Goal: Information Seeking & Learning: Learn about a topic

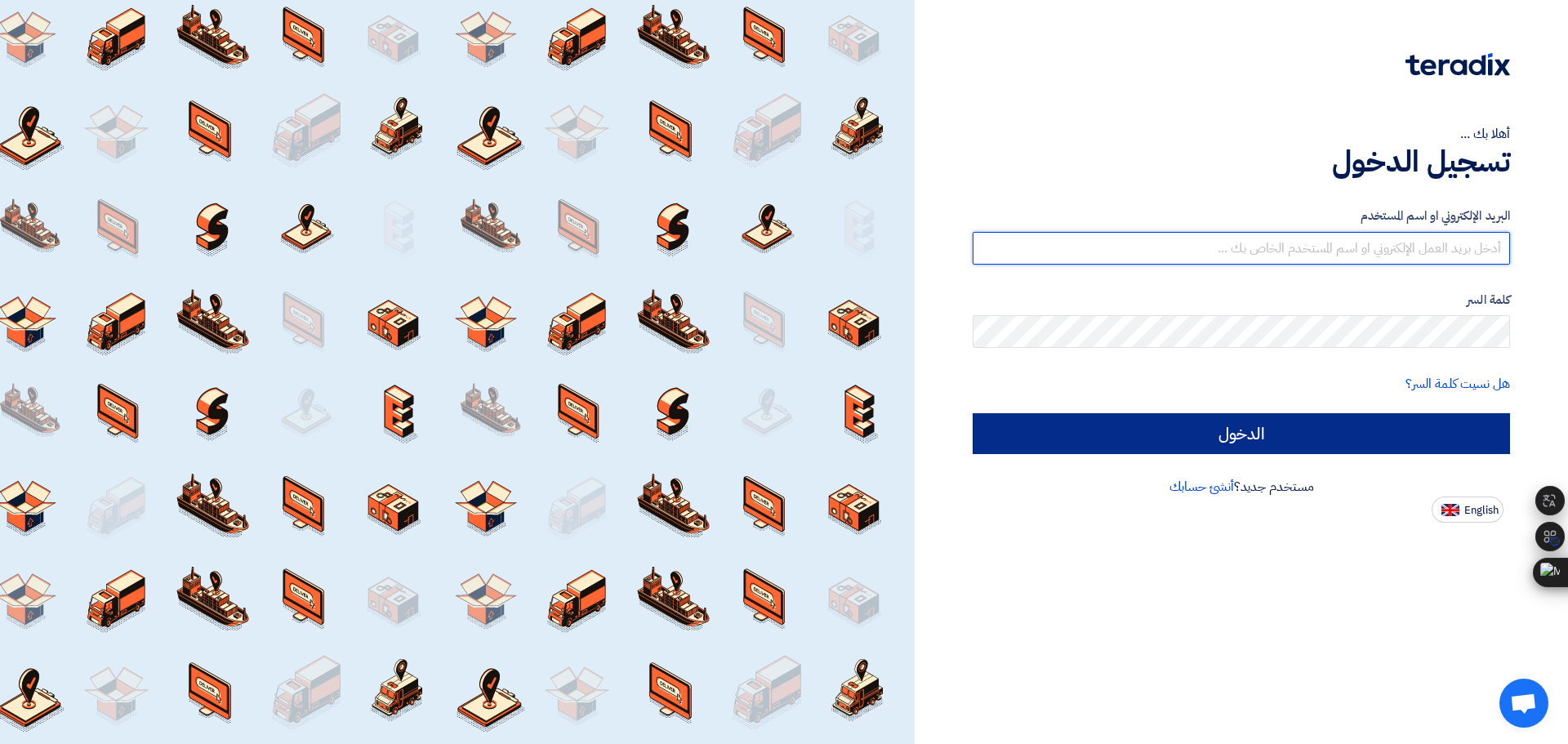
type input "[EMAIL_ADDRESS][DOMAIN_NAME]"
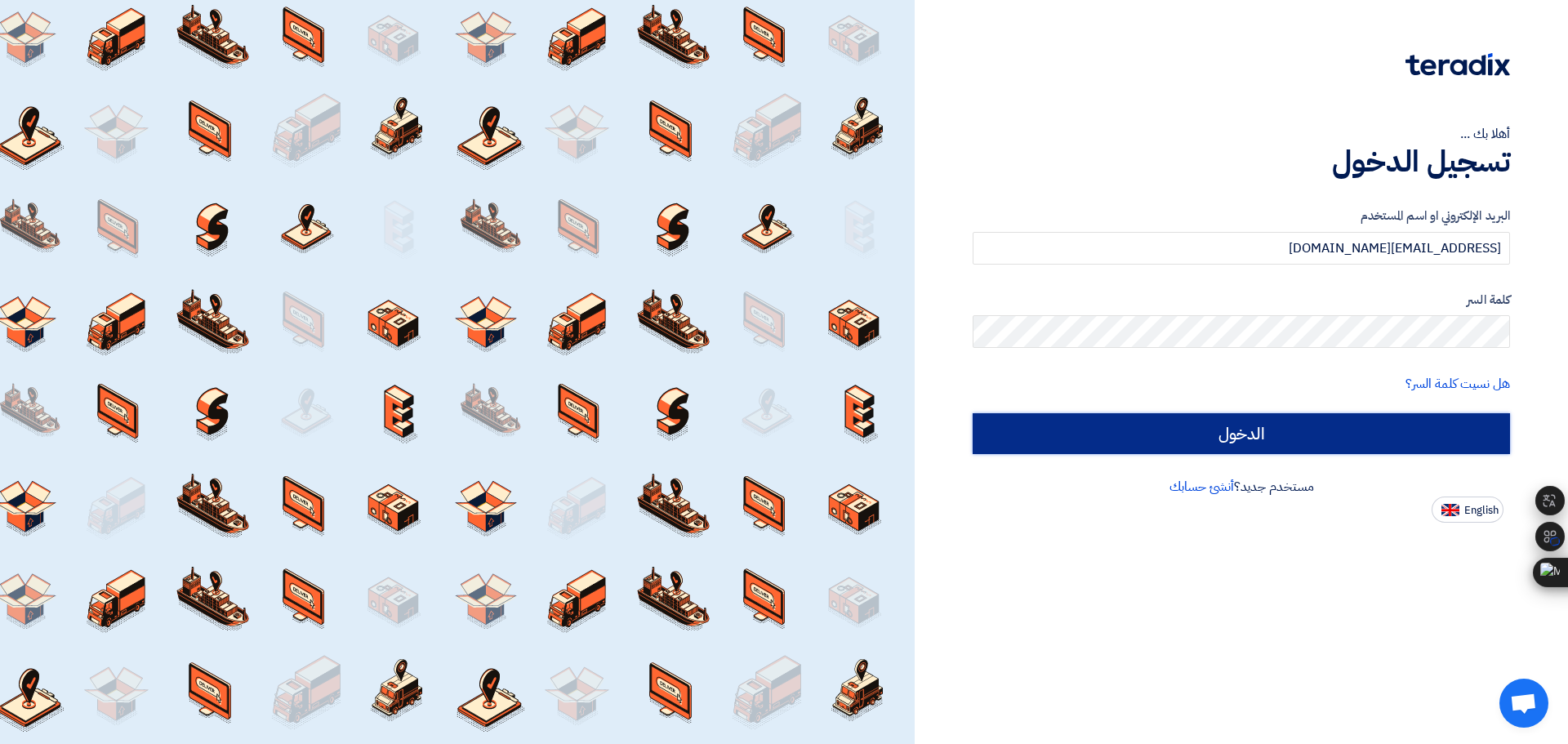
click at [1254, 424] on input "الدخول" at bounding box center [1241, 433] width 537 height 41
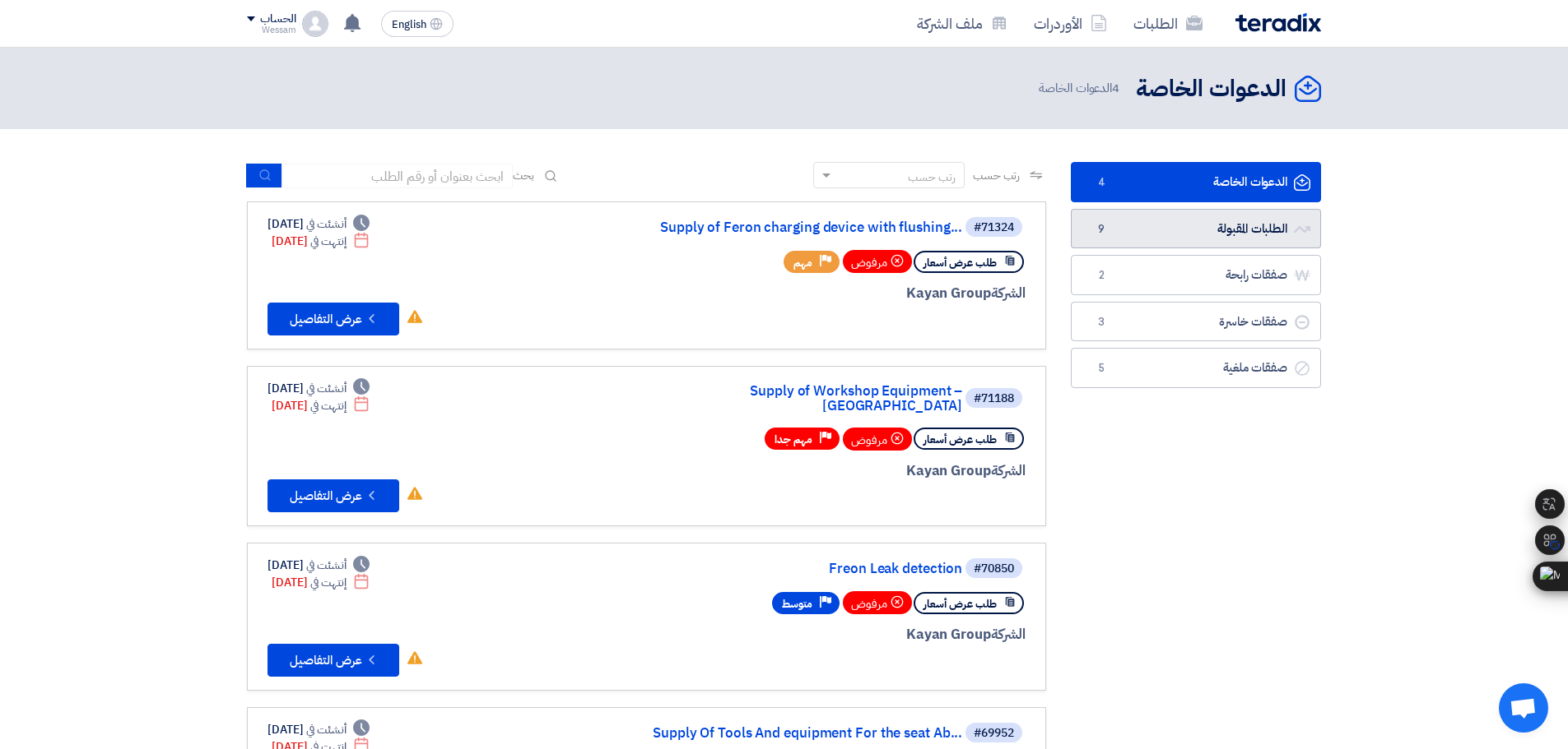
click at [1280, 227] on link "الطلبات المقبولة الطلبات المقبولة 9" at bounding box center [1195, 229] width 250 height 40
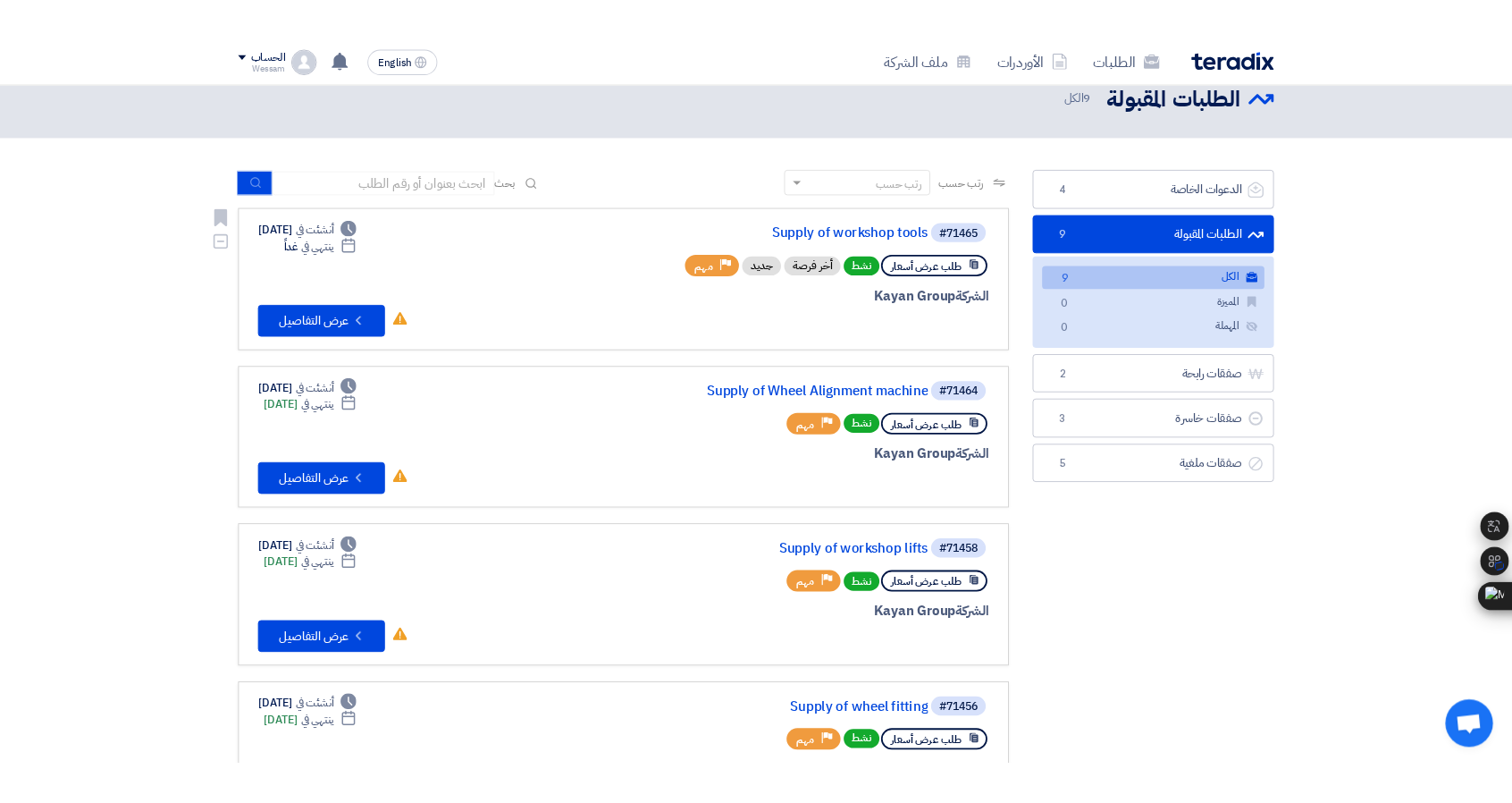
scroll to position [89, 0]
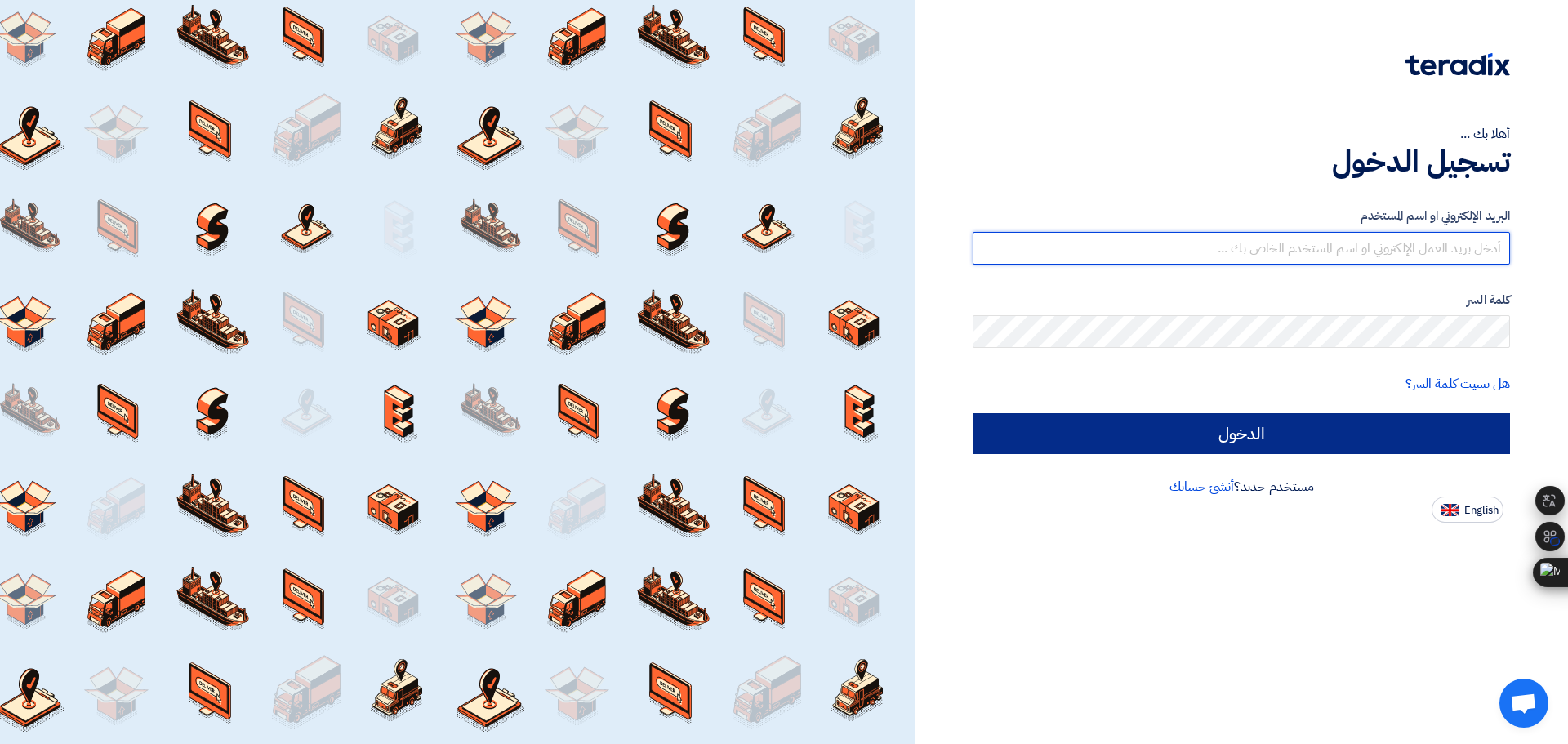
type input "united_equipment@yahoo.com"
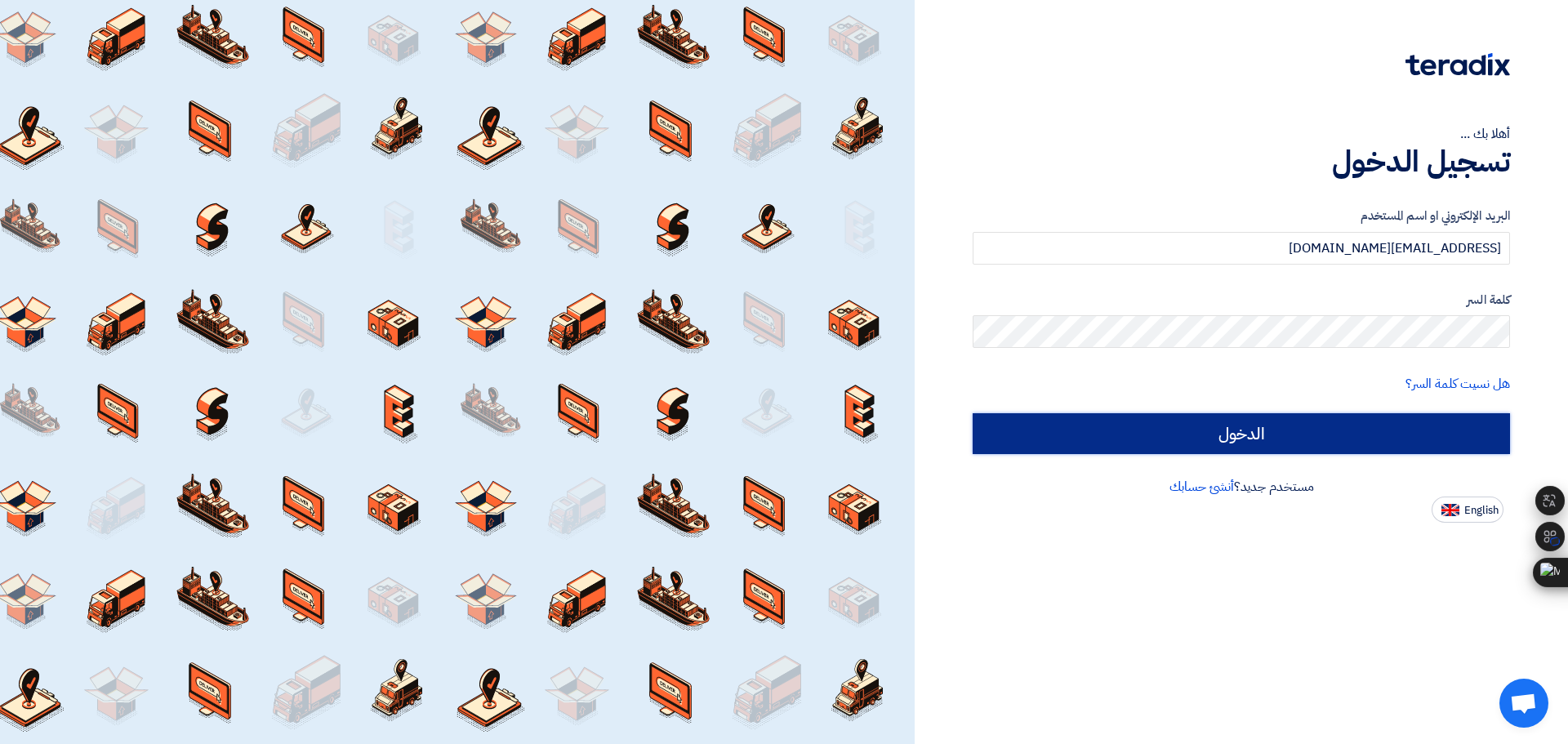
click at [1261, 438] on input "الدخول" at bounding box center [1241, 433] width 537 height 41
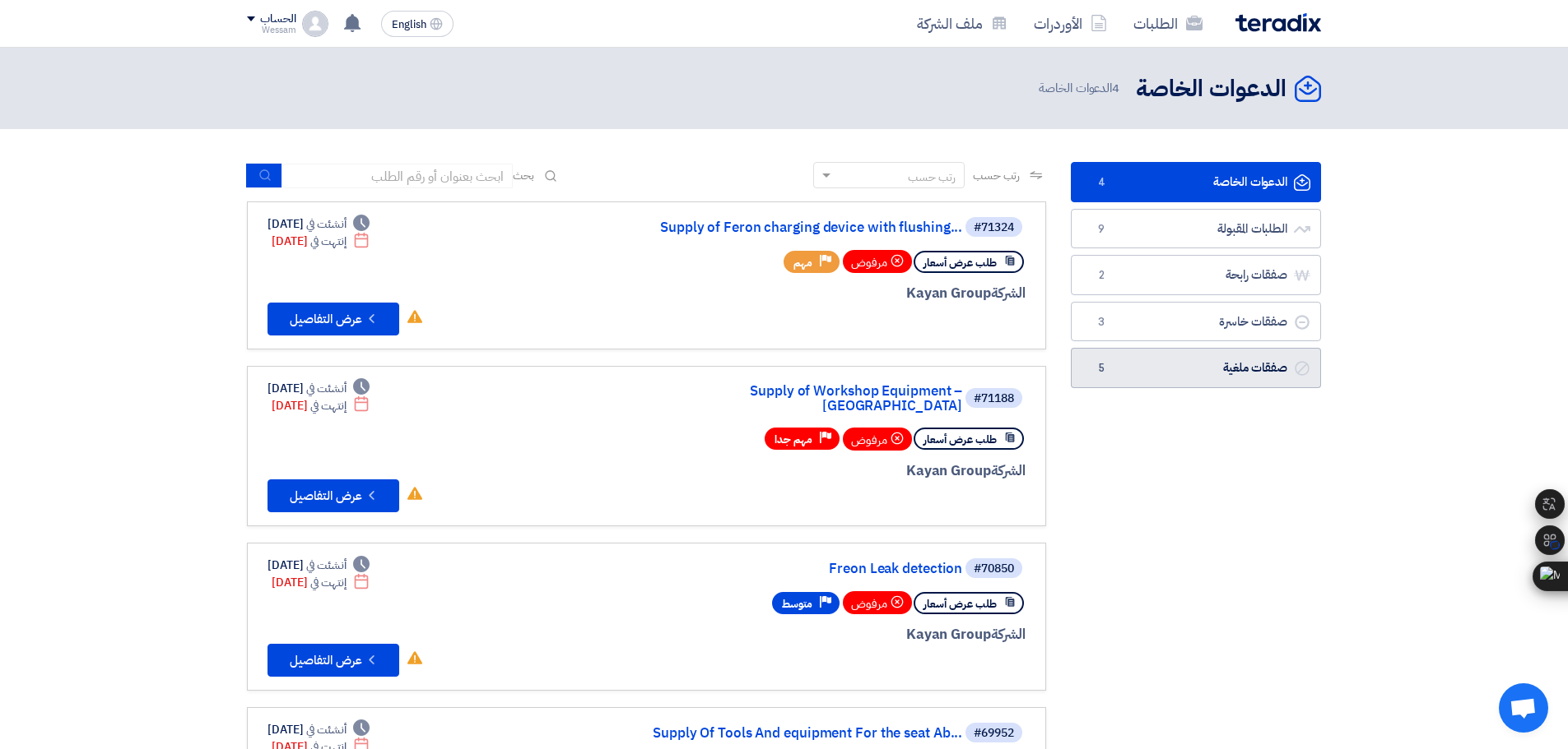
click at [1187, 379] on link "صفقات ملغية صفقات ملغية 5" at bounding box center [1195, 368] width 250 height 40
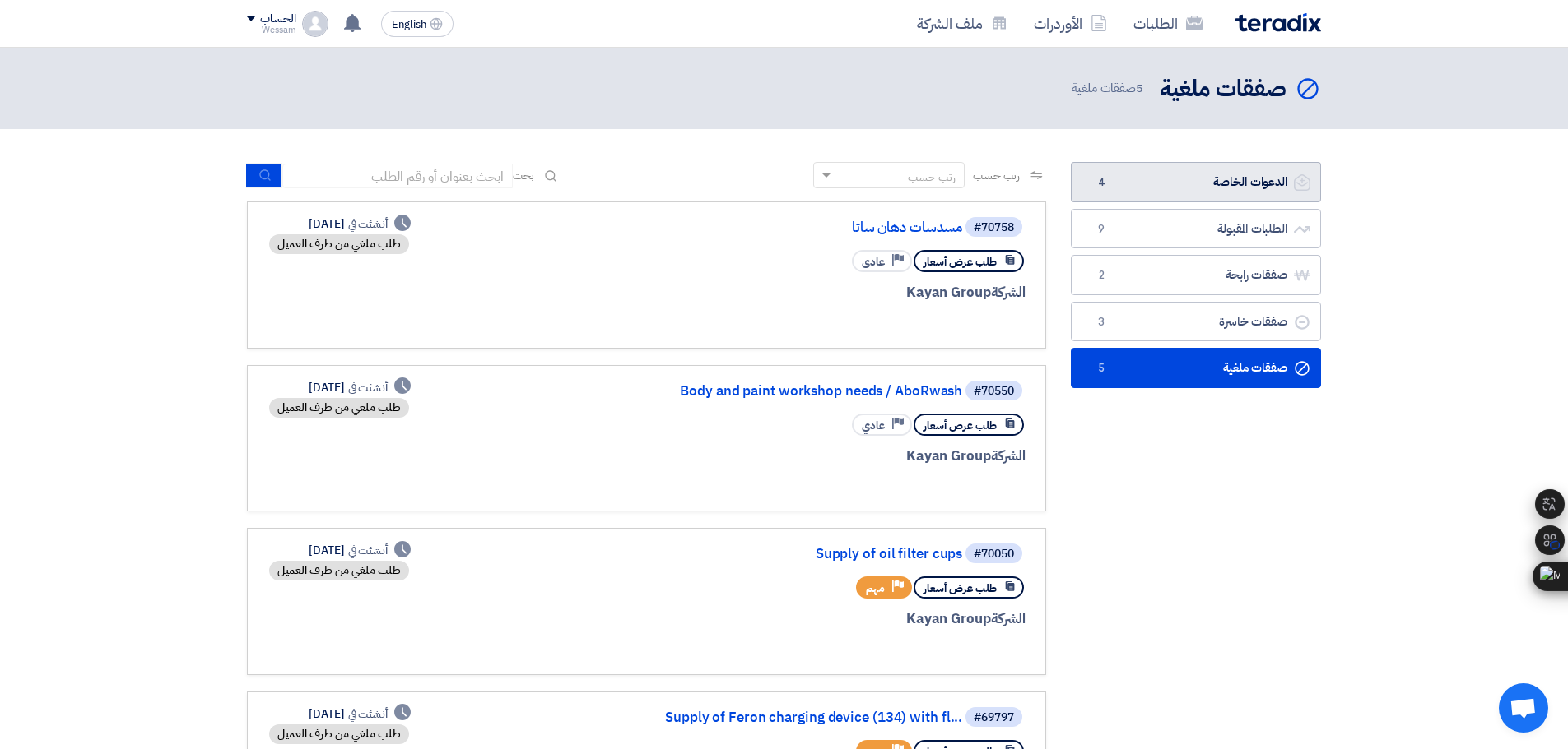
click at [1271, 176] on link "الدعوات الخاصة الدعوات الخاصة 4" at bounding box center [1195, 182] width 250 height 40
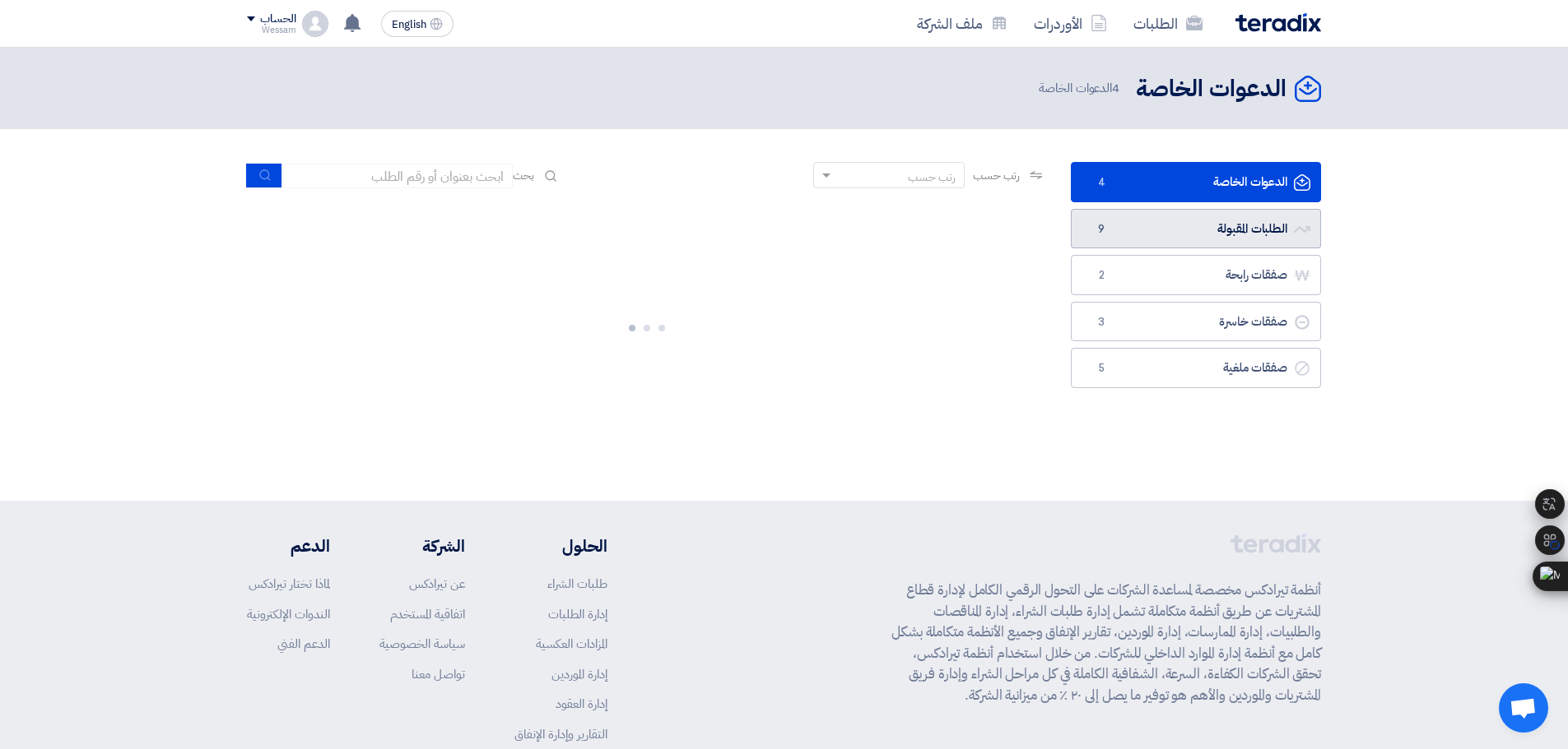
click at [1252, 222] on link "الطلبات المقبولة الطلبات المقبولة 9" at bounding box center [1195, 229] width 250 height 40
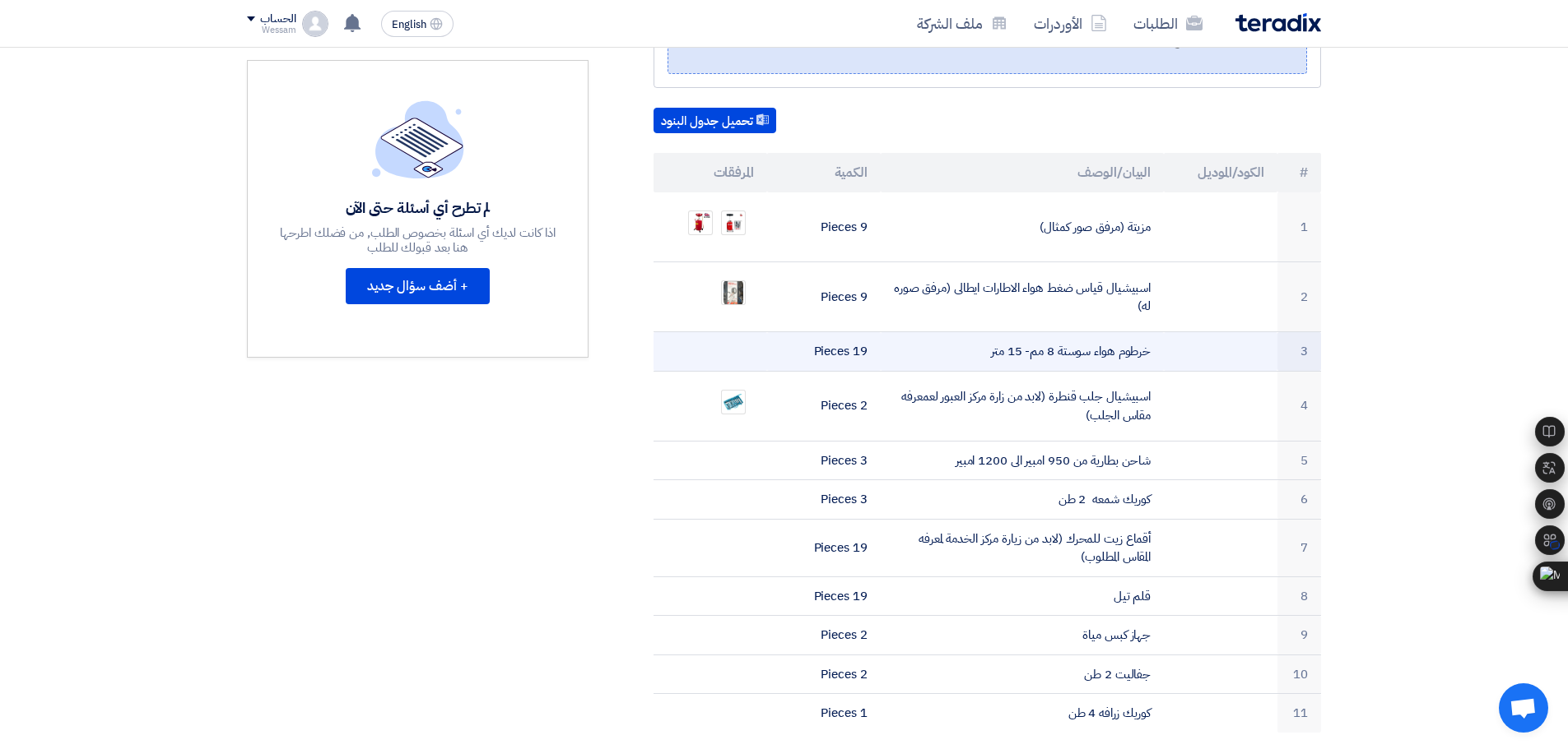
scroll to position [412, 0]
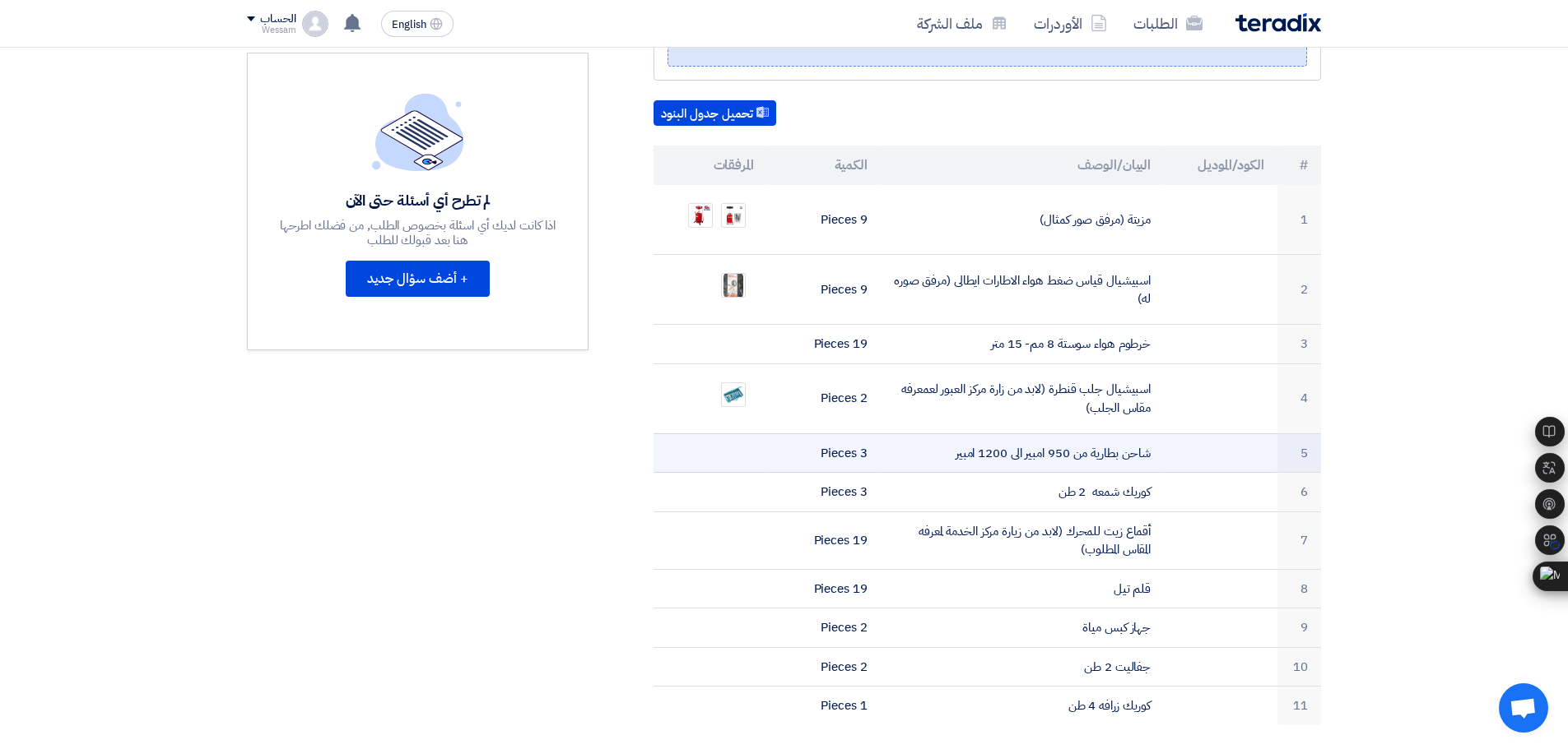
click at [749, 441] on td at bounding box center [710, 453] width 114 height 39
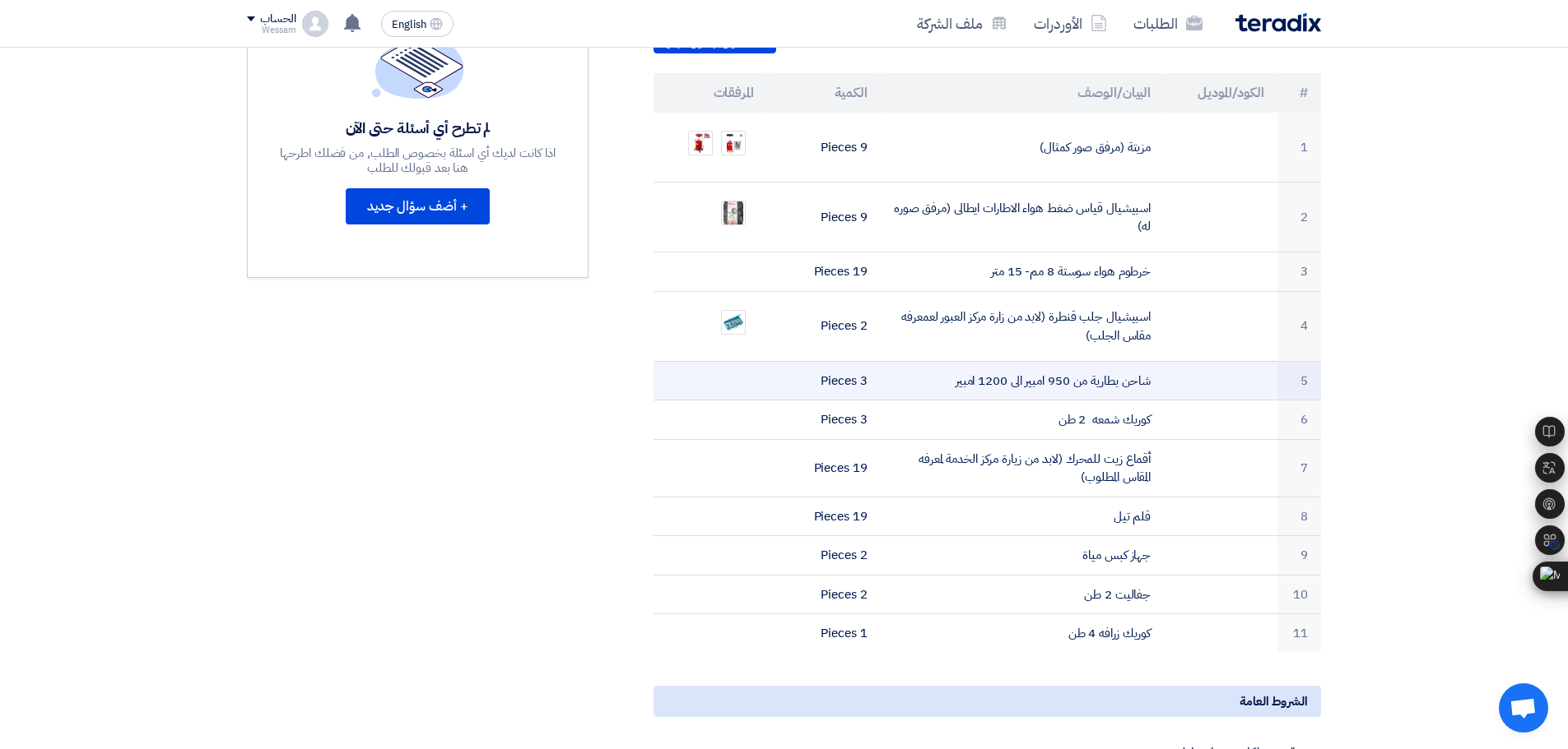
scroll to position [494, 0]
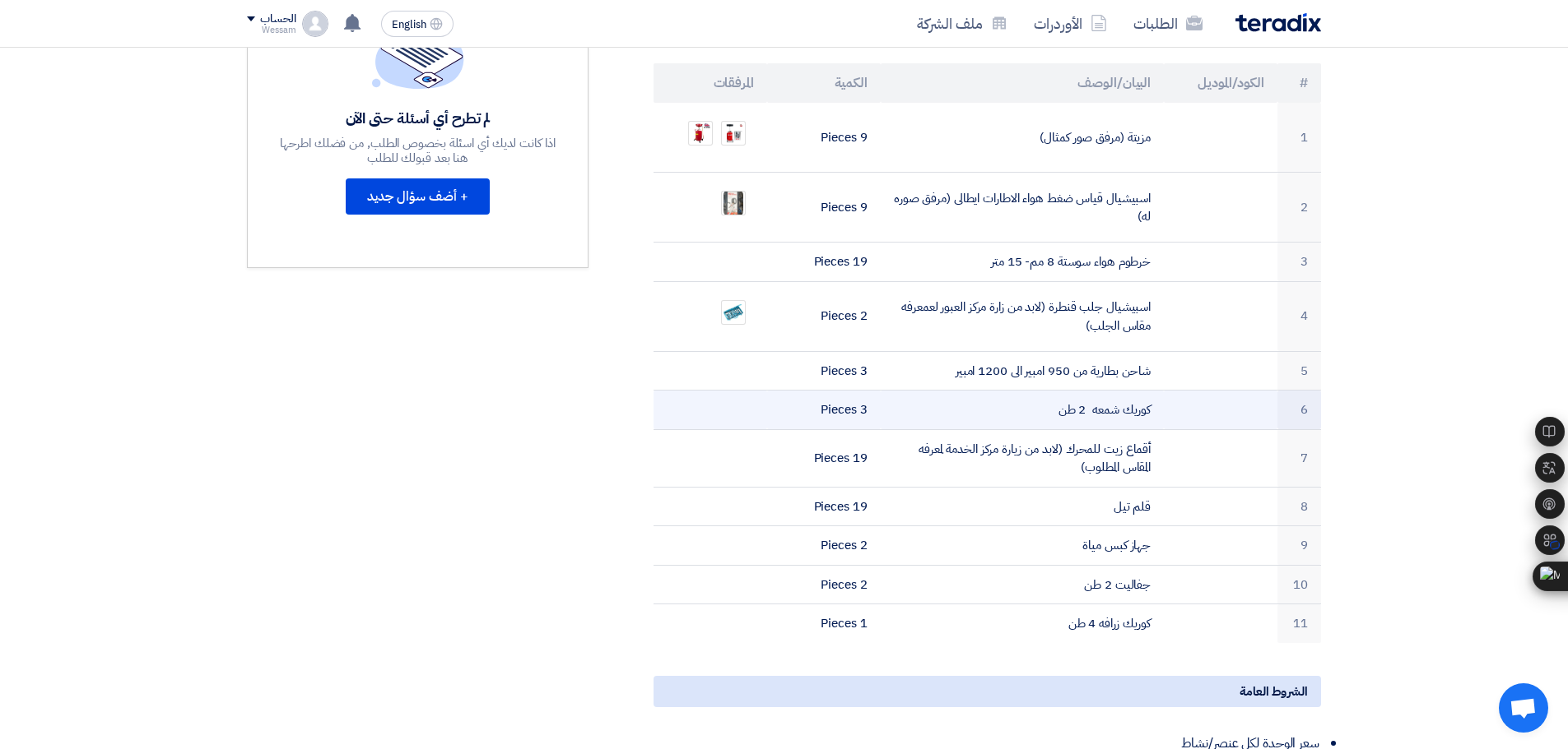
drag, startPoint x: 823, startPoint y: 391, endPoint x: 1217, endPoint y: 390, distance: 394.0
click at [1217, 391] on tr "6 كوريك شمعه 2 طن 3 Pieces" at bounding box center [986, 410] width 667 height 39
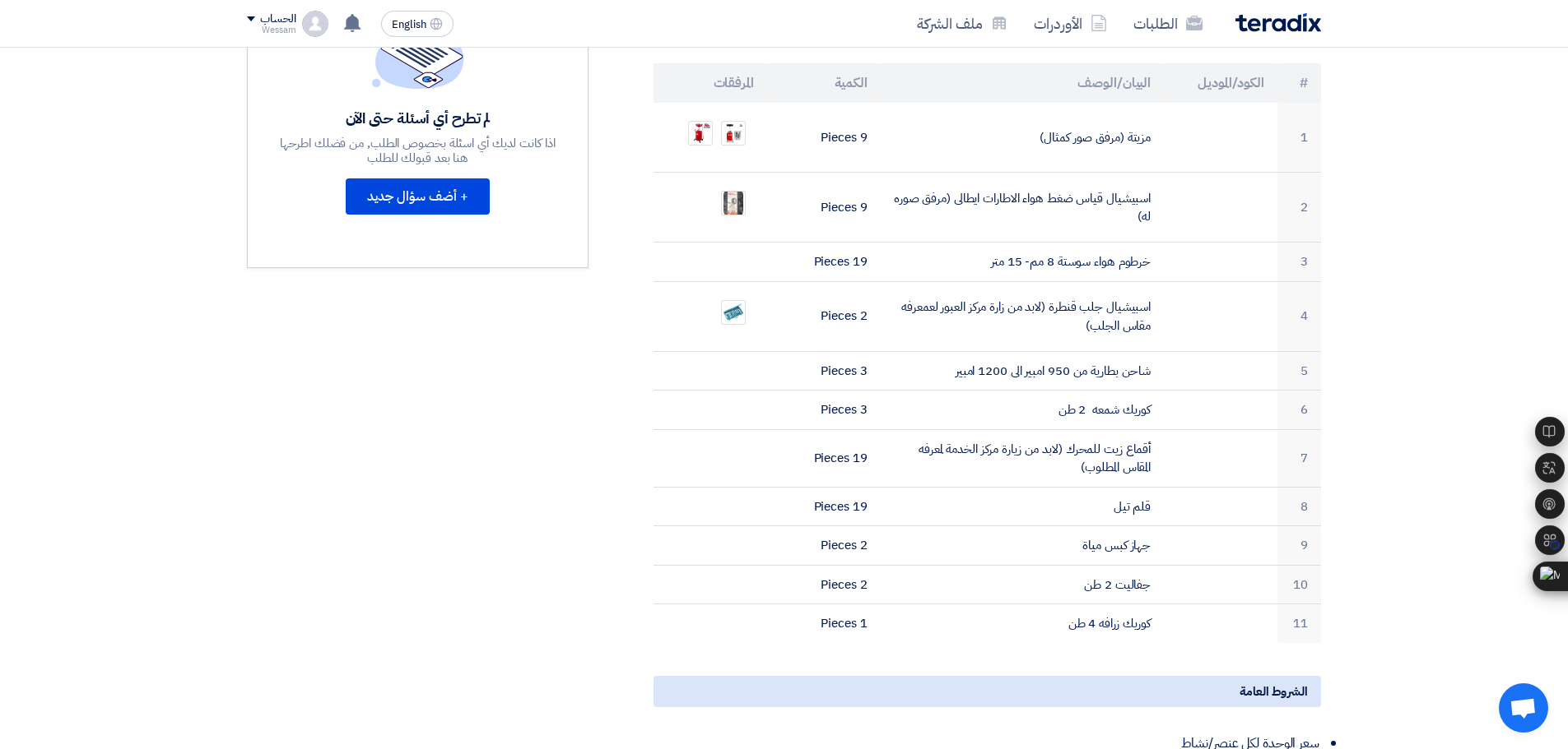
click at [1450, 352] on section "Supply of workshop tools بيانات العميل [PERSON_NAME] Procurement Specialist, Eg…" at bounding box center [784, 518] width 1568 height 1583
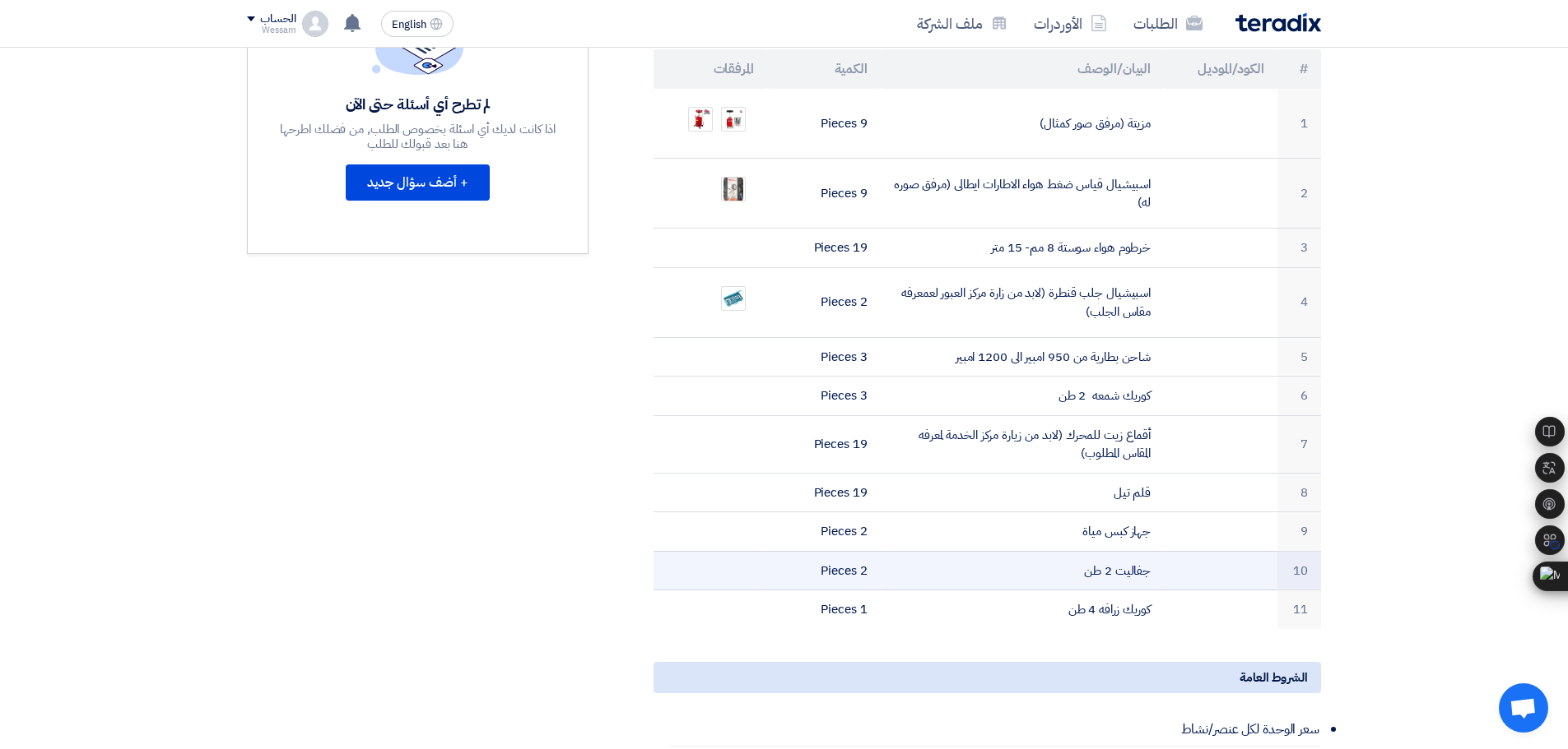
scroll to position [576, 0]
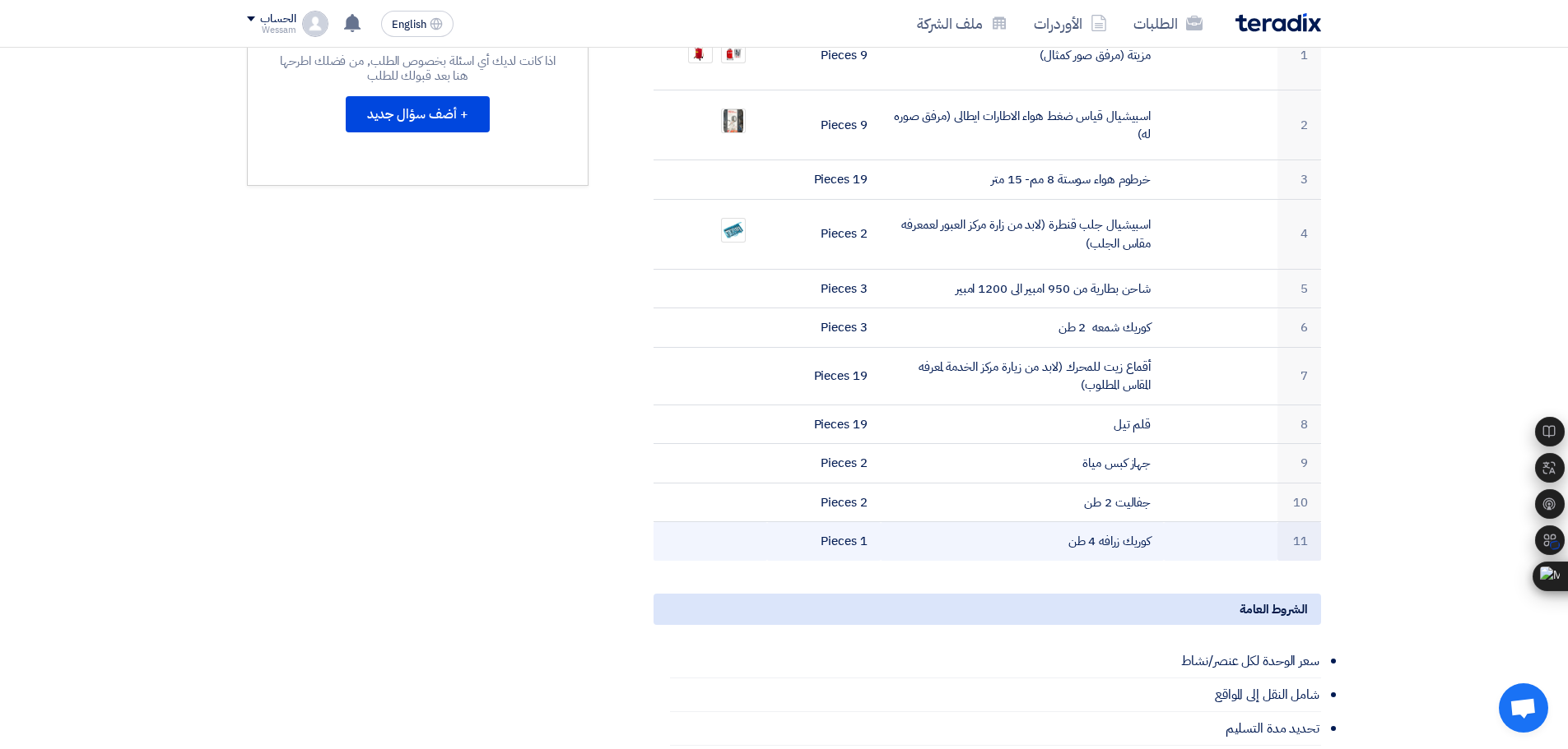
drag, startPoint x: 1102, startPoint y: 530, endPoint x: 1178, endPoint y: 530, distance: 76.0
click at [1178, 530] on tr "11 كوريك زرافه 4 طن 1 Pieces" at bounding box center [986, 542] width 667 height 38
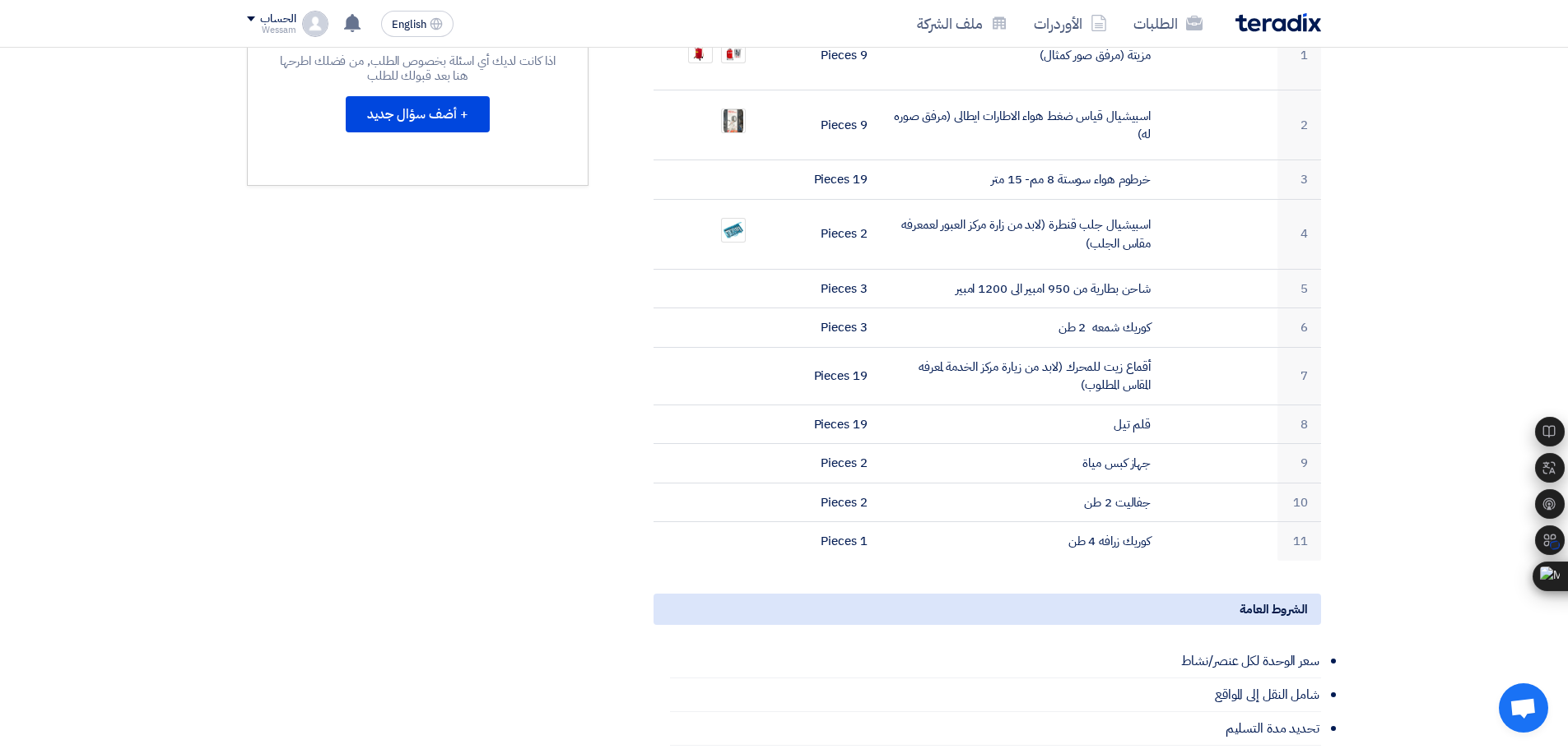
click at [1370, 496] on section "Supply of workshop tools بيانات العميل [PERSON_NAME] Procurement Specialist, Eg…" at bounding box center [784, 435] width 1568 height 1583
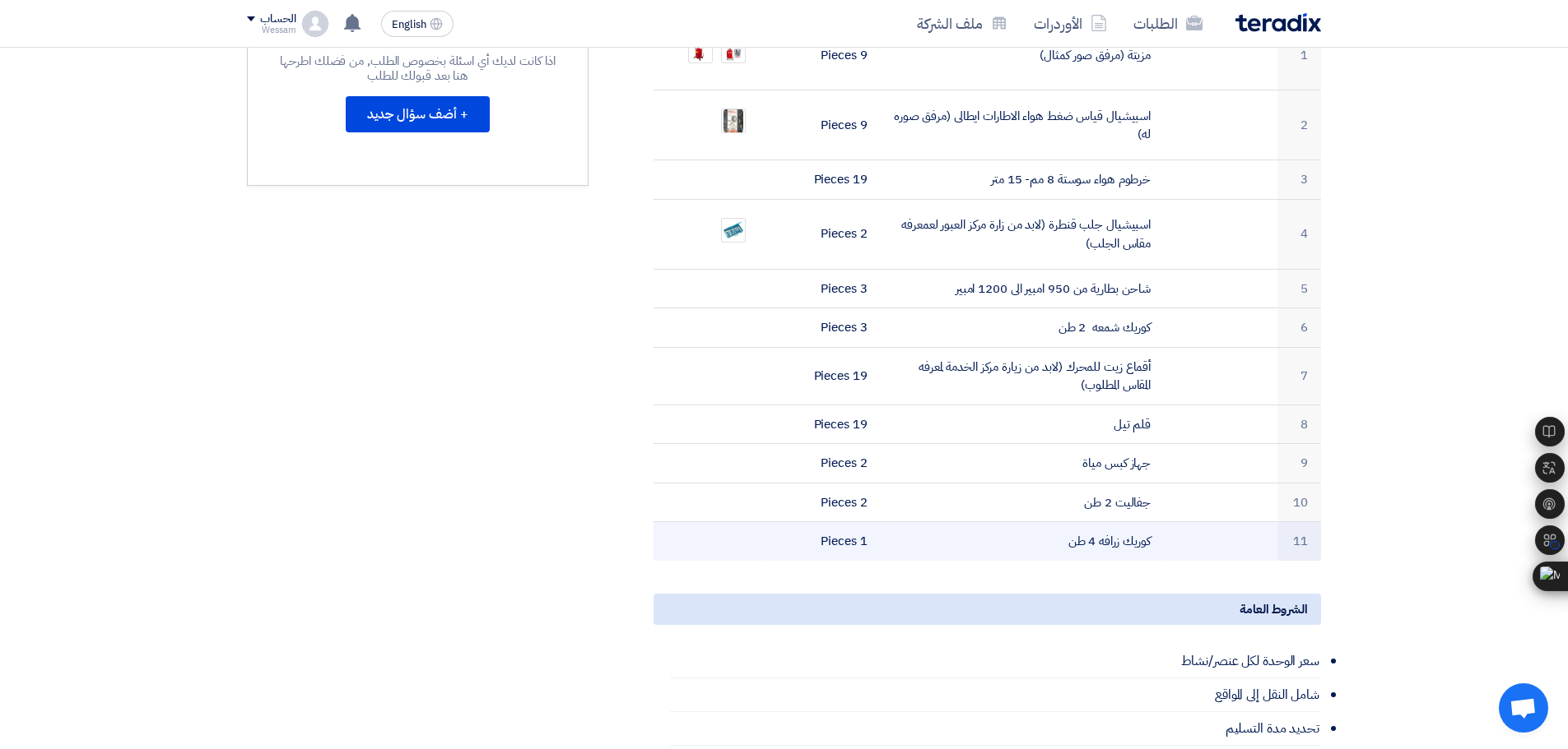
click at [1175, 523] on td at bounding box center [1221, 542] width 114 height 38
click at [1126, 523] on td "كوريك زرافه 4 طن" at bounding box center [1022, 542] width 284 height 38
drag, startPoint x: 997, startPoint y: 521, endPoint x: 1170, endPoint y: 524, distance: 173.0
click at [1170, 524] on tr "11 كوريك زرافه 4 طن 1 Pieces" at bounding box center [986, 542] width 667 height 38
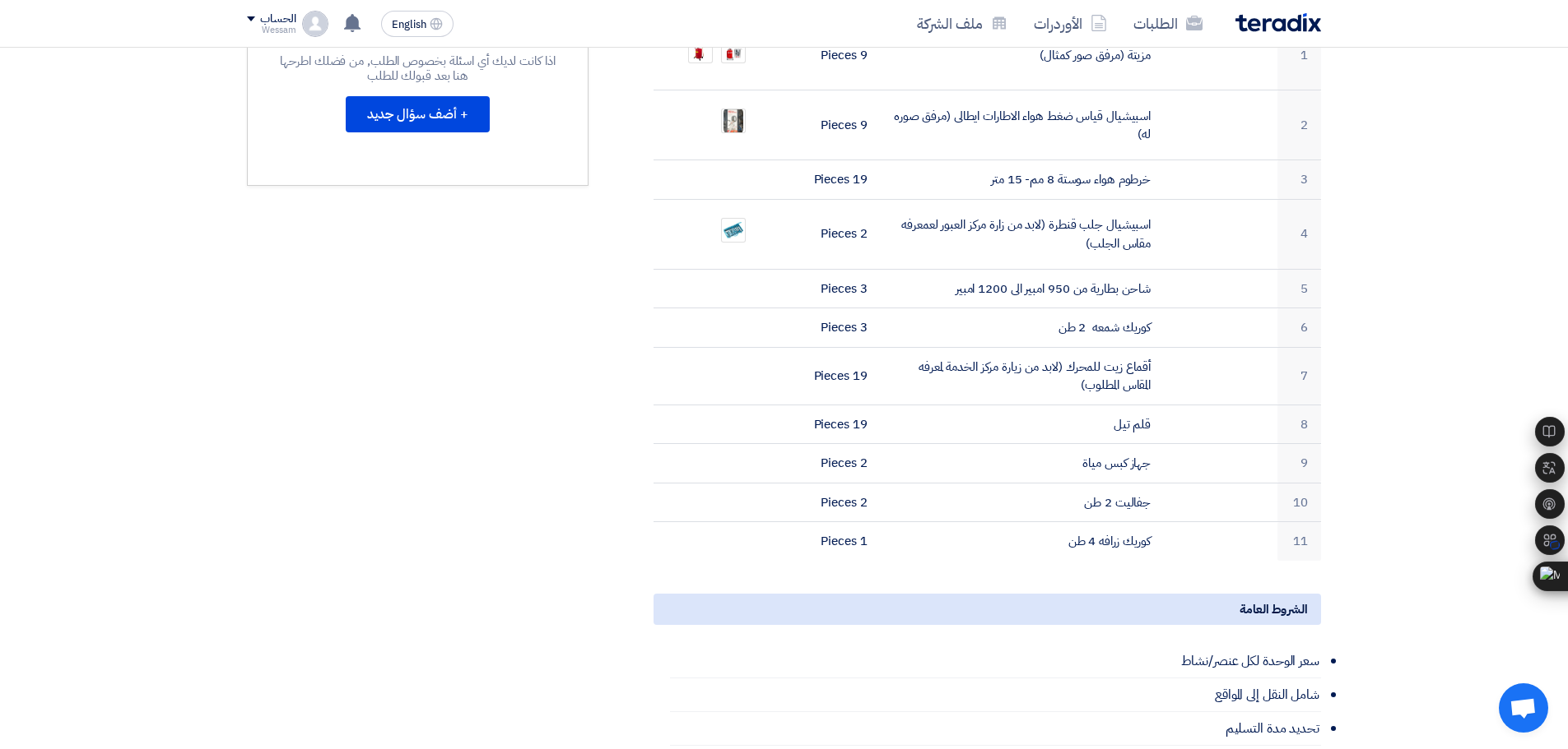
click at [1362, 482] on section "Supply of workshop tools بيانات العميل [PERSON_NAME] Procurement Specialist, Eg…" at bounding box center [784, 435] width 1568 height 1583
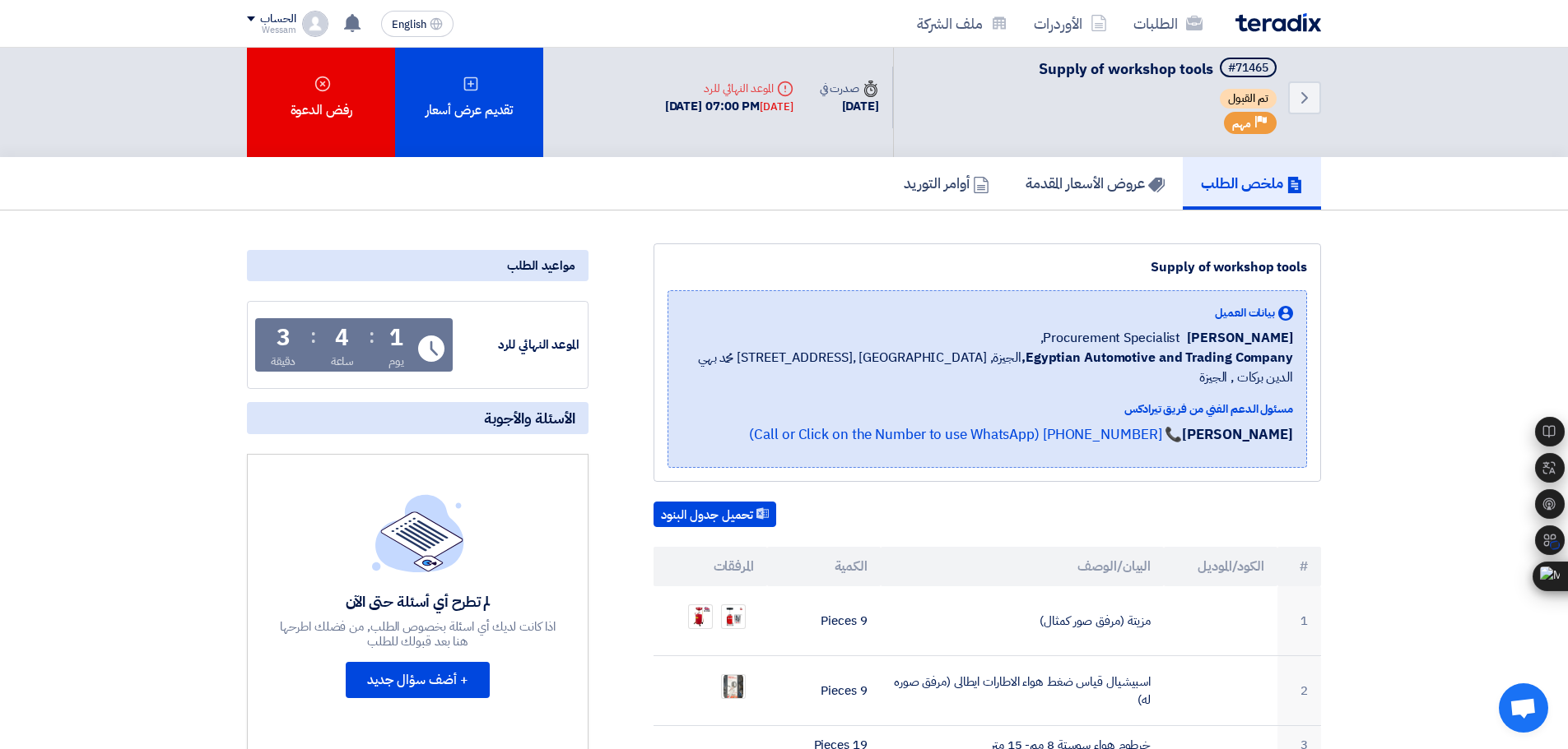
scroll to position [0, 0]
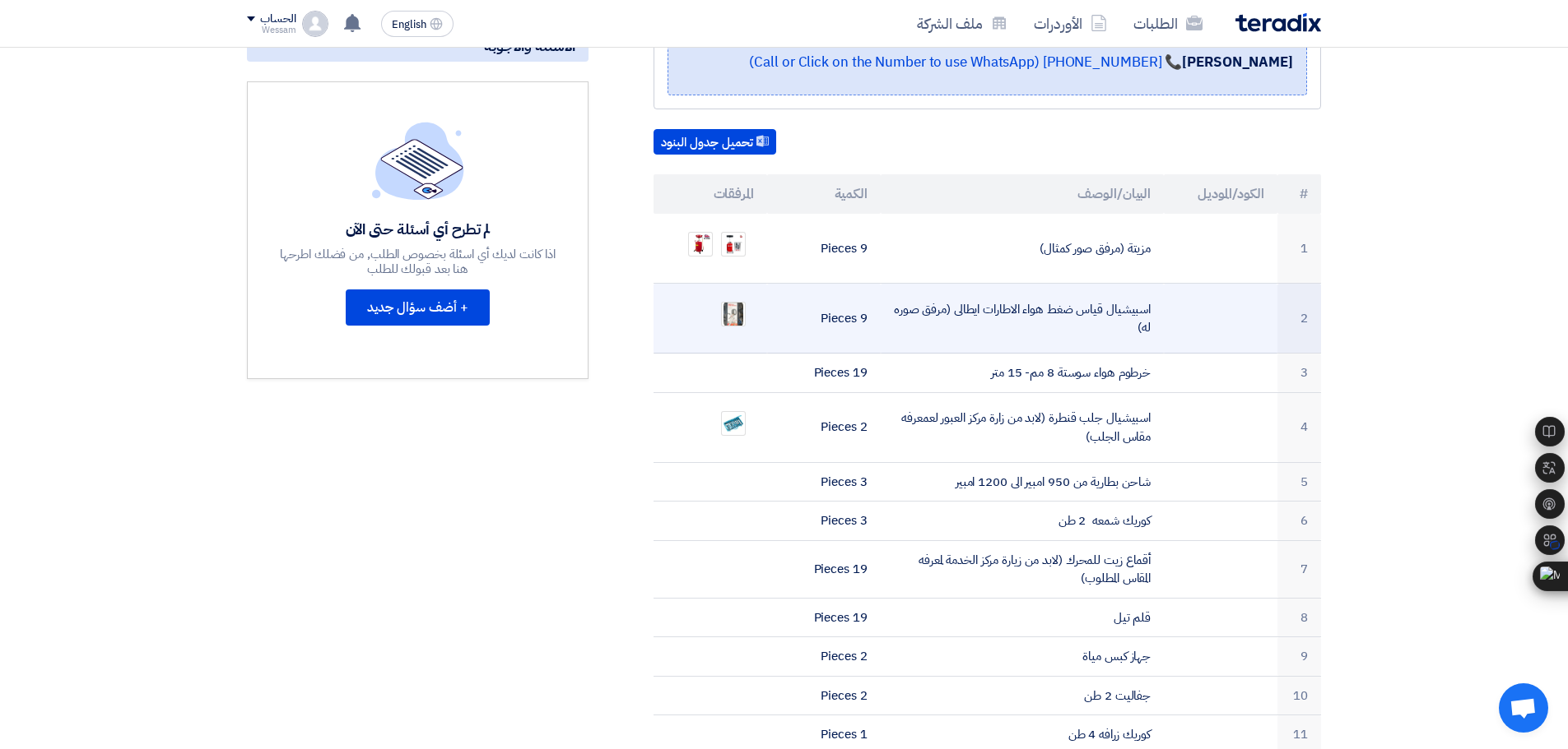
scroll to position [412, 0]
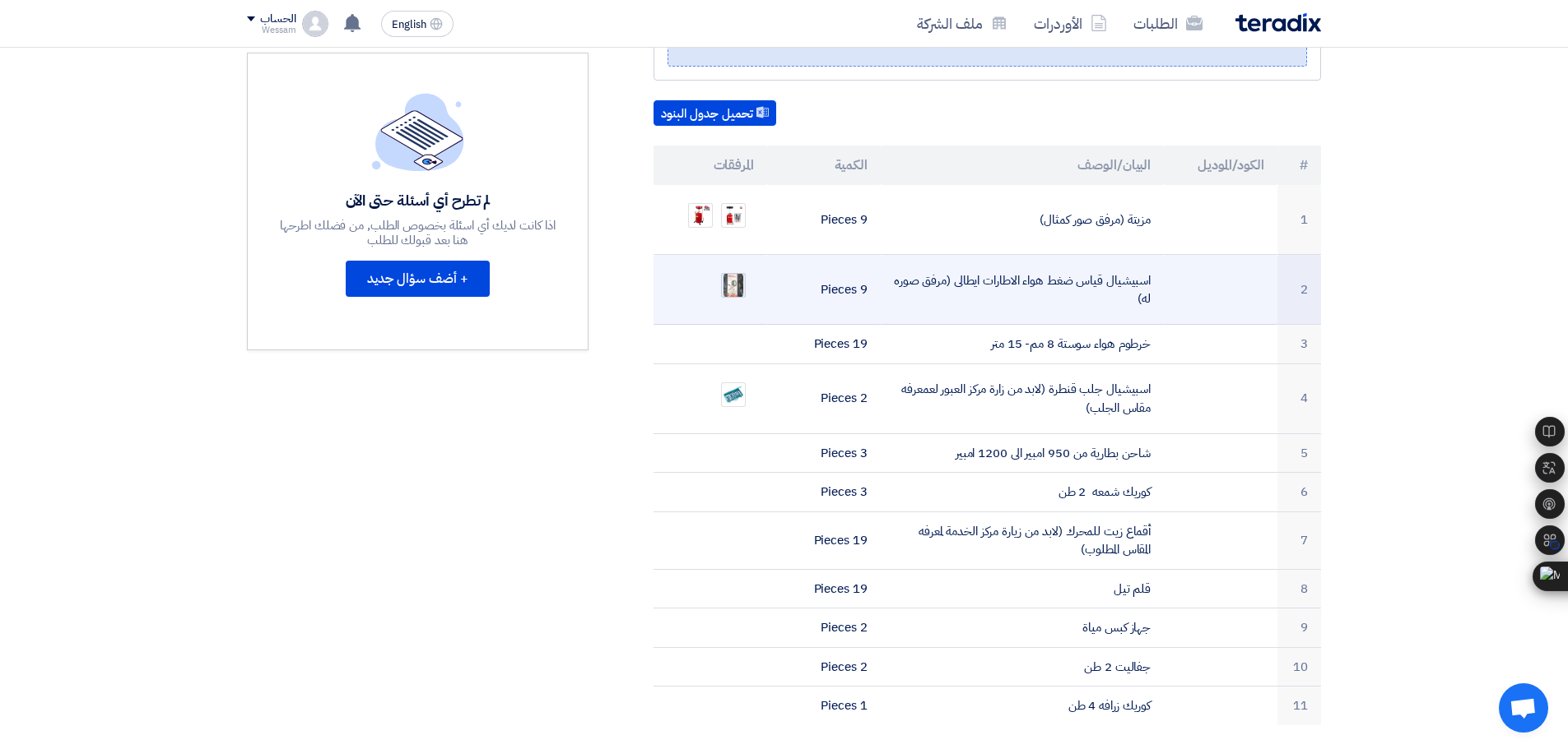
click at [742, 271] on img at bounding box center [733, 286] width 23 height 30
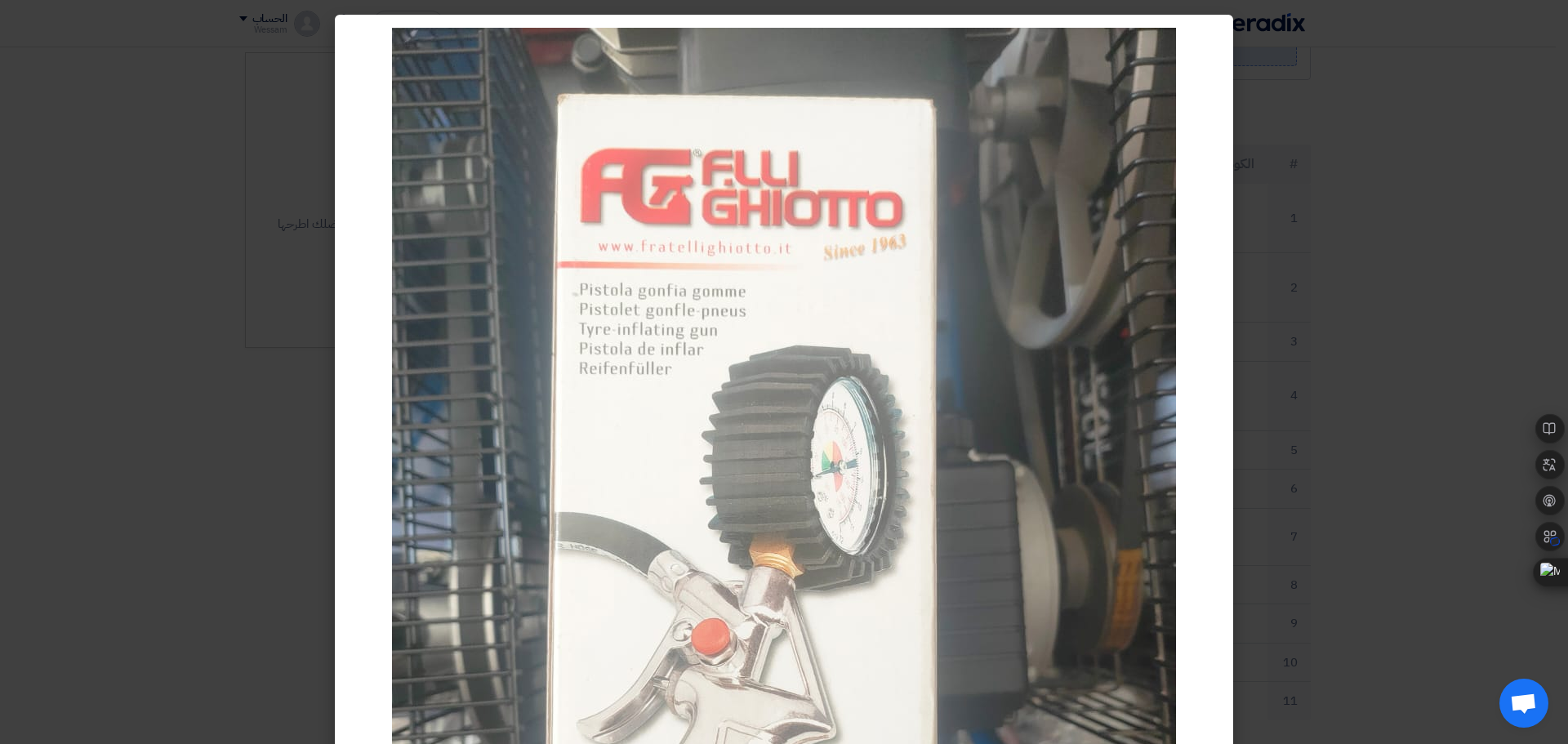
click at [1431, 301] on modal-container at bounding box center [784, 372] width 1568 height 744
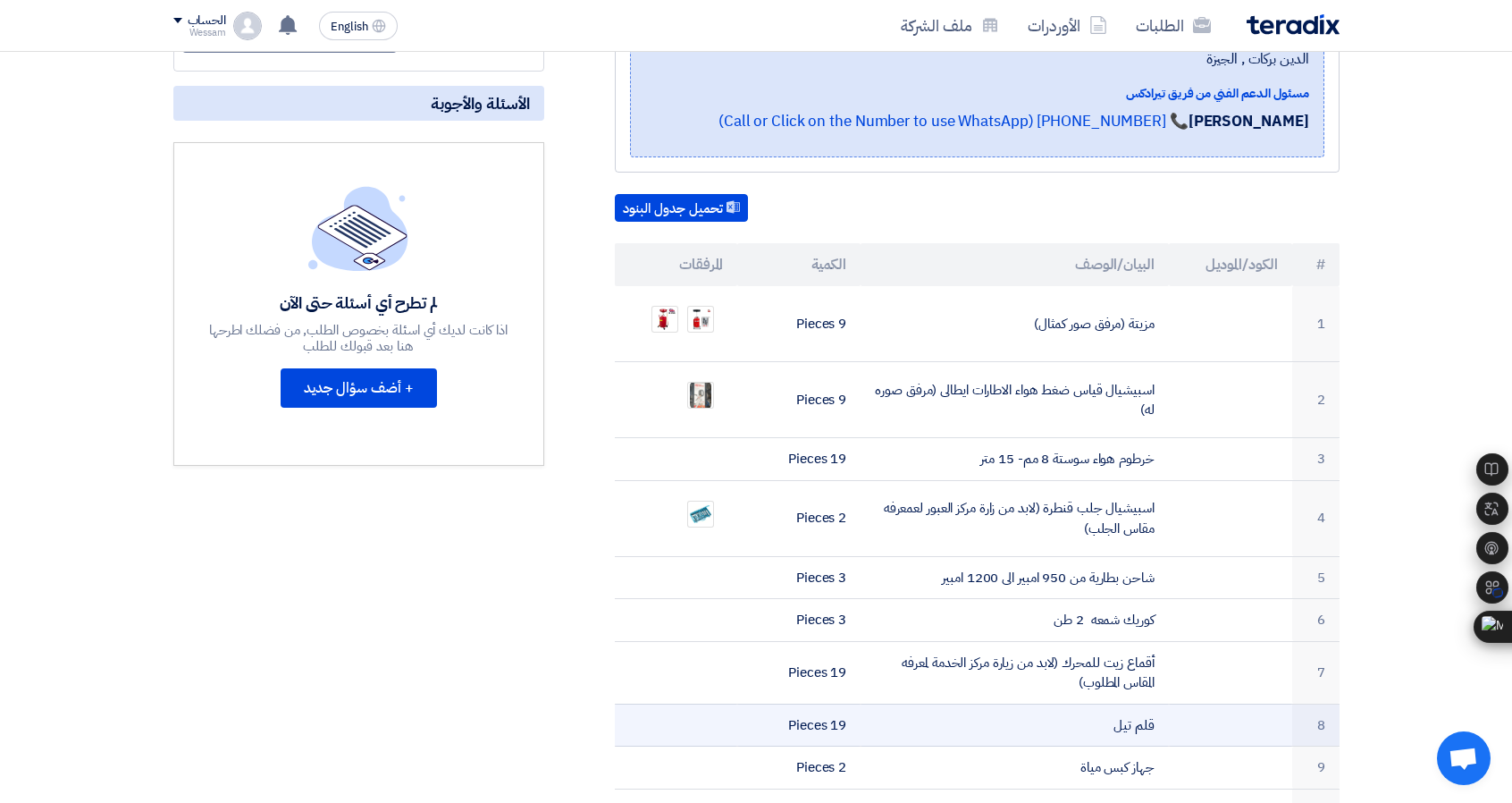
scroll to position [361, 0]
click at [616, 444] on td at bounding box center [677, 460] width 123 height 43
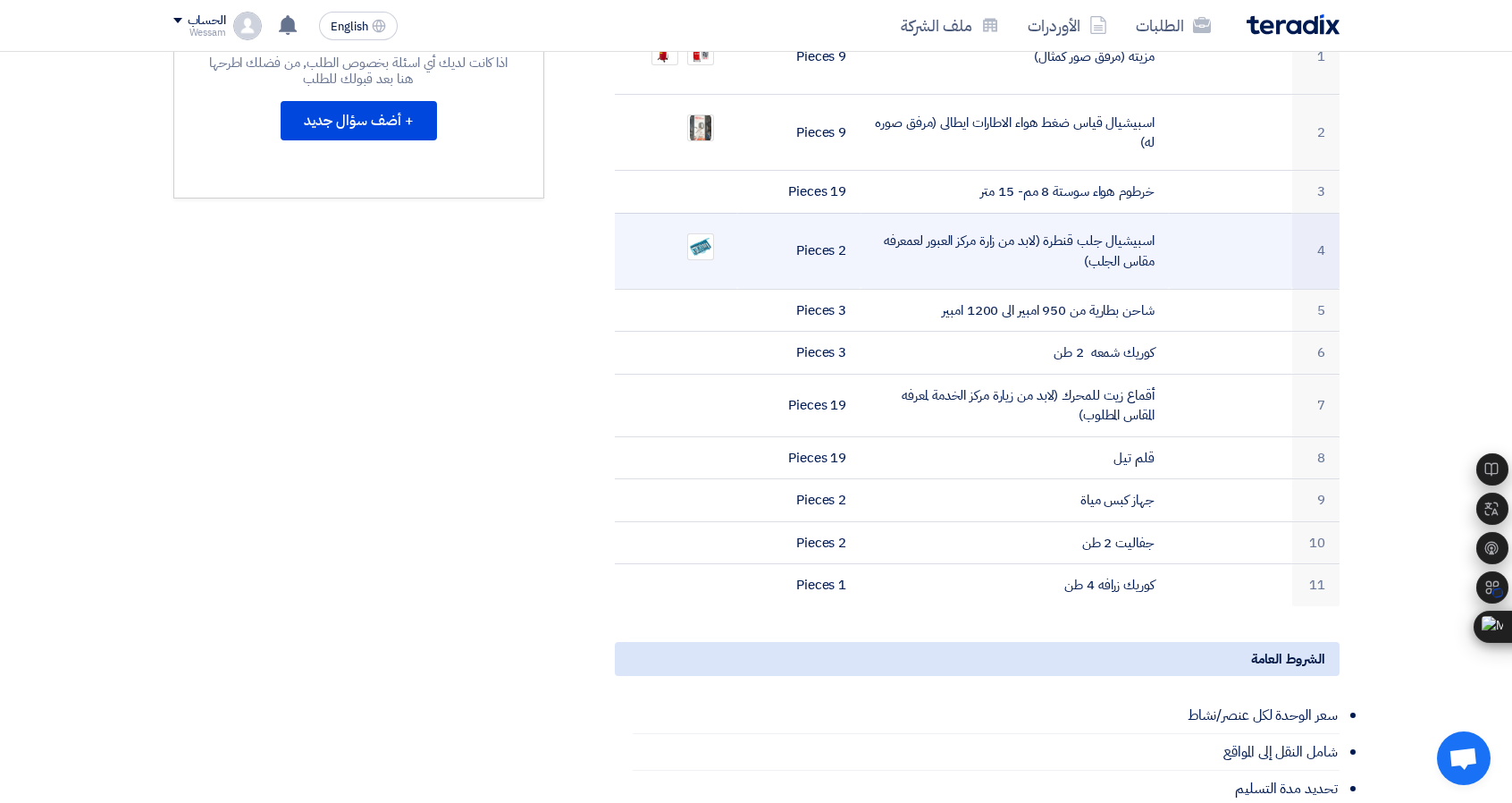
scroll to position [631, 0]
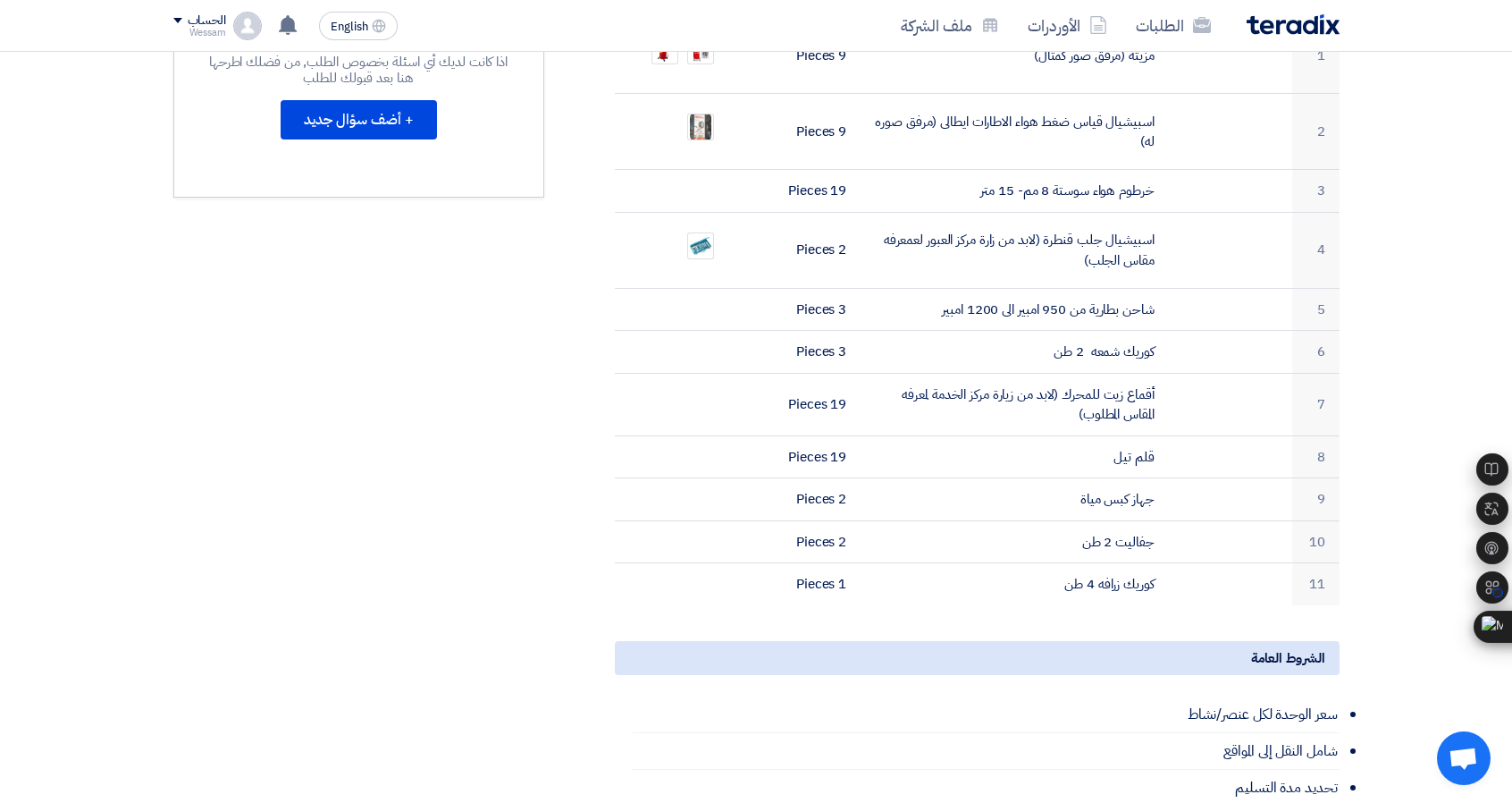
click at [430, 386] on div "مواعيد الطلب الموعد النهائي للرد Time Remaining 1 يوم : 3 ساعة : 39 دقيقة الأسئ…" at bounding box center [358, 444] width 398 height 1599
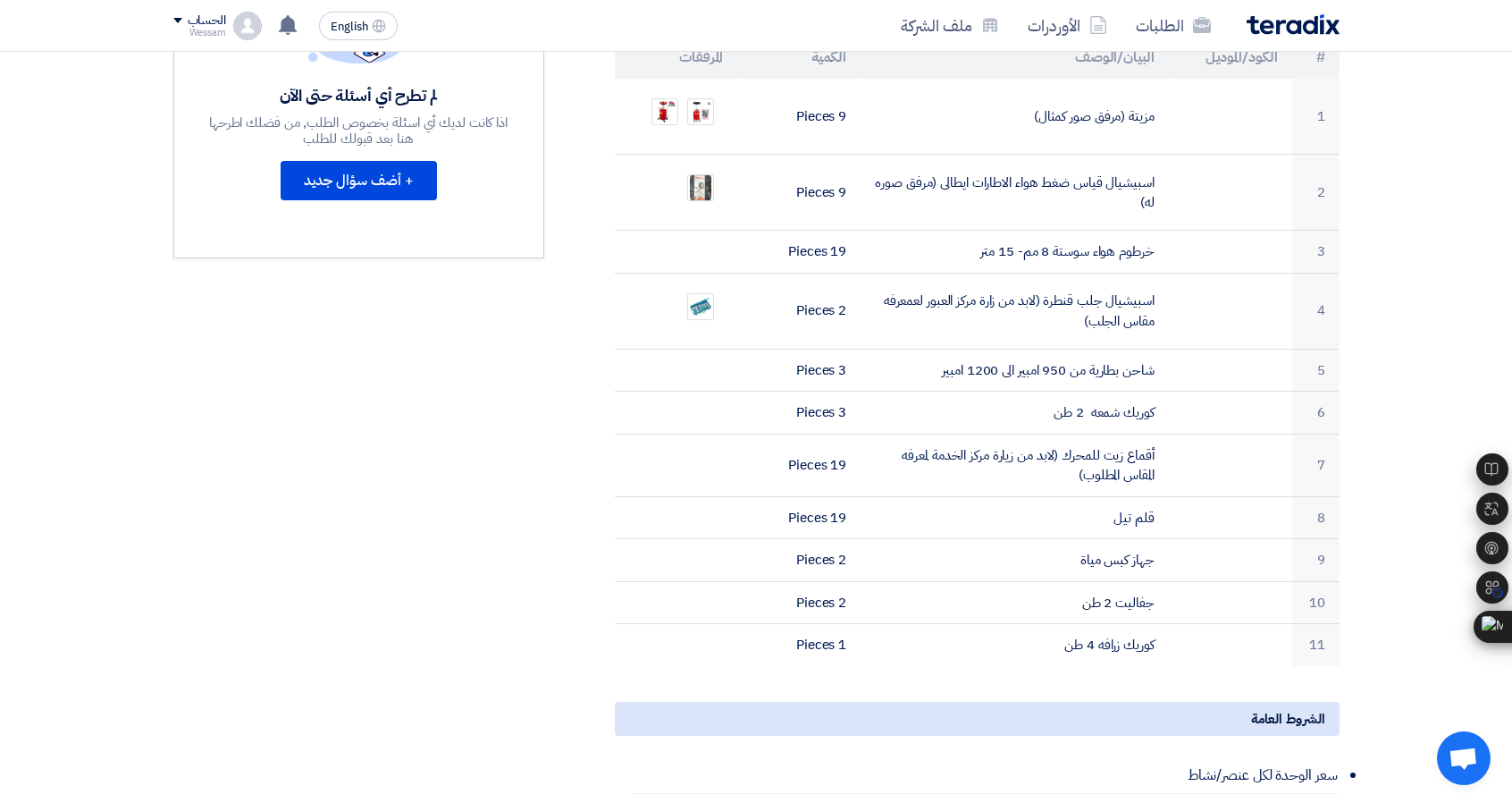
scroll to position [570, 0]
